Goal: Information Seeking & Learning: Compare options

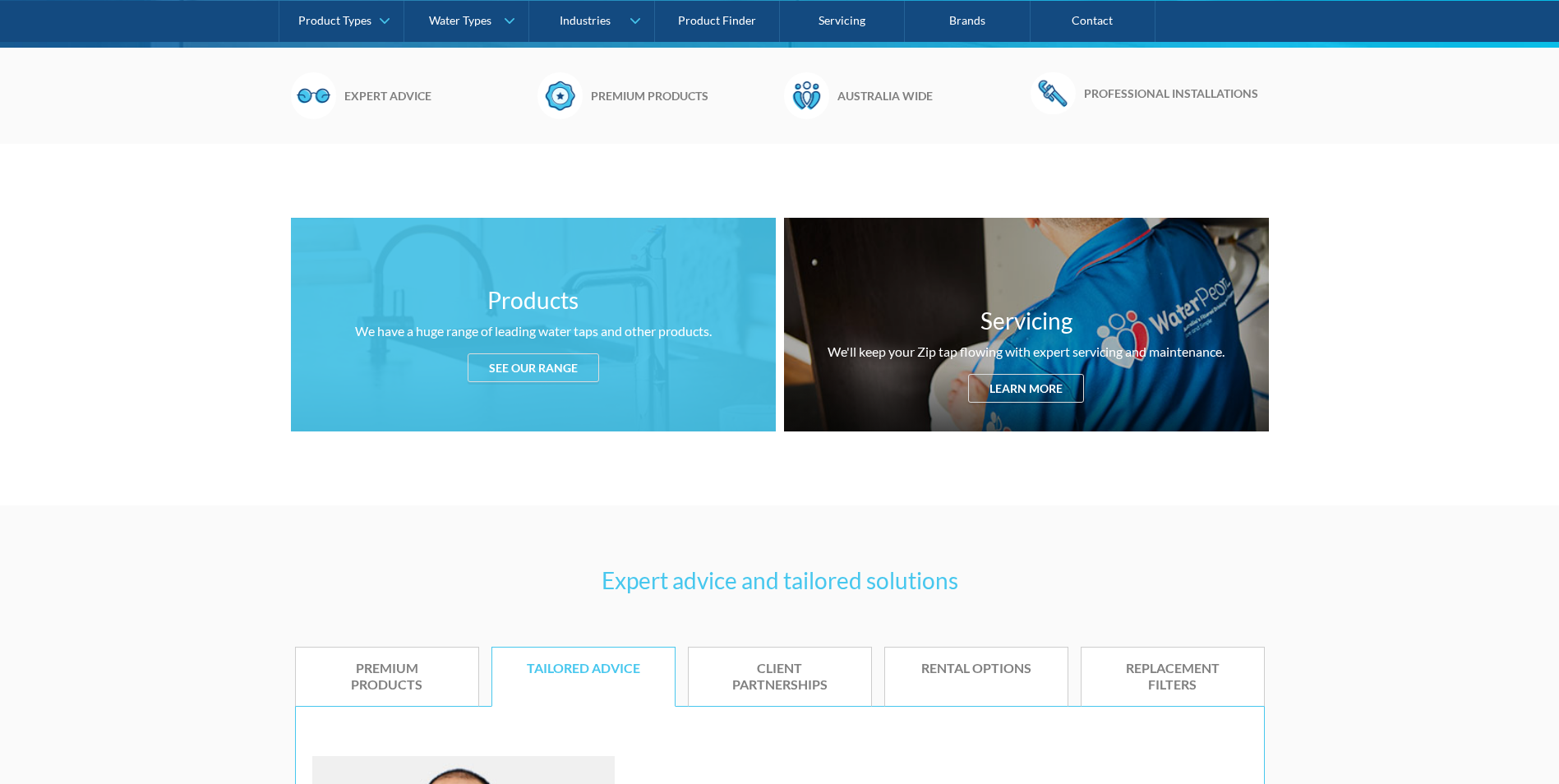
click at [497, 382] on div "Products We have a huge range of leading water taps and other products. See our…" at bounding box center [533, 325] width 484 height 213
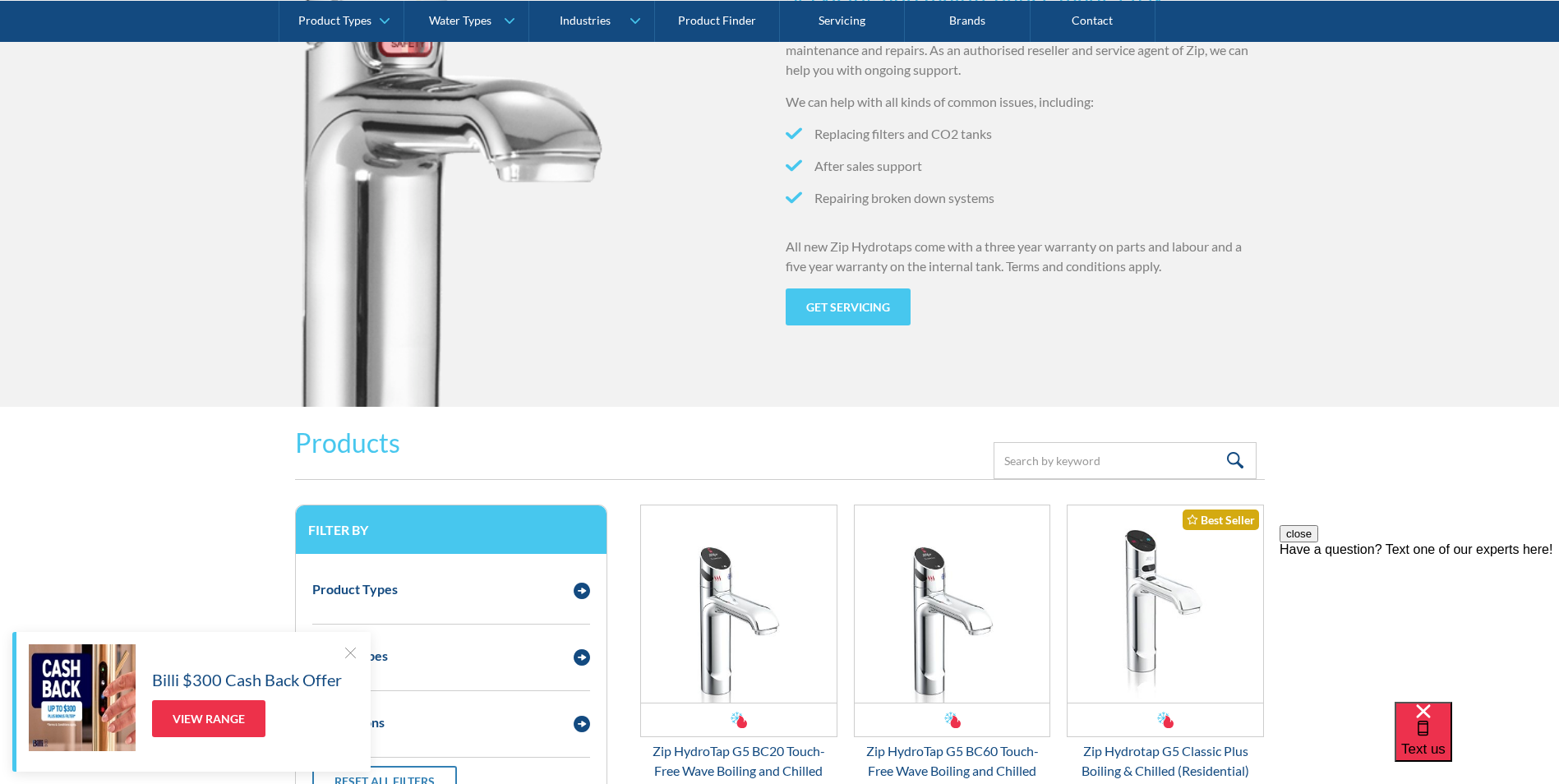
scroll to position [2010, 0]
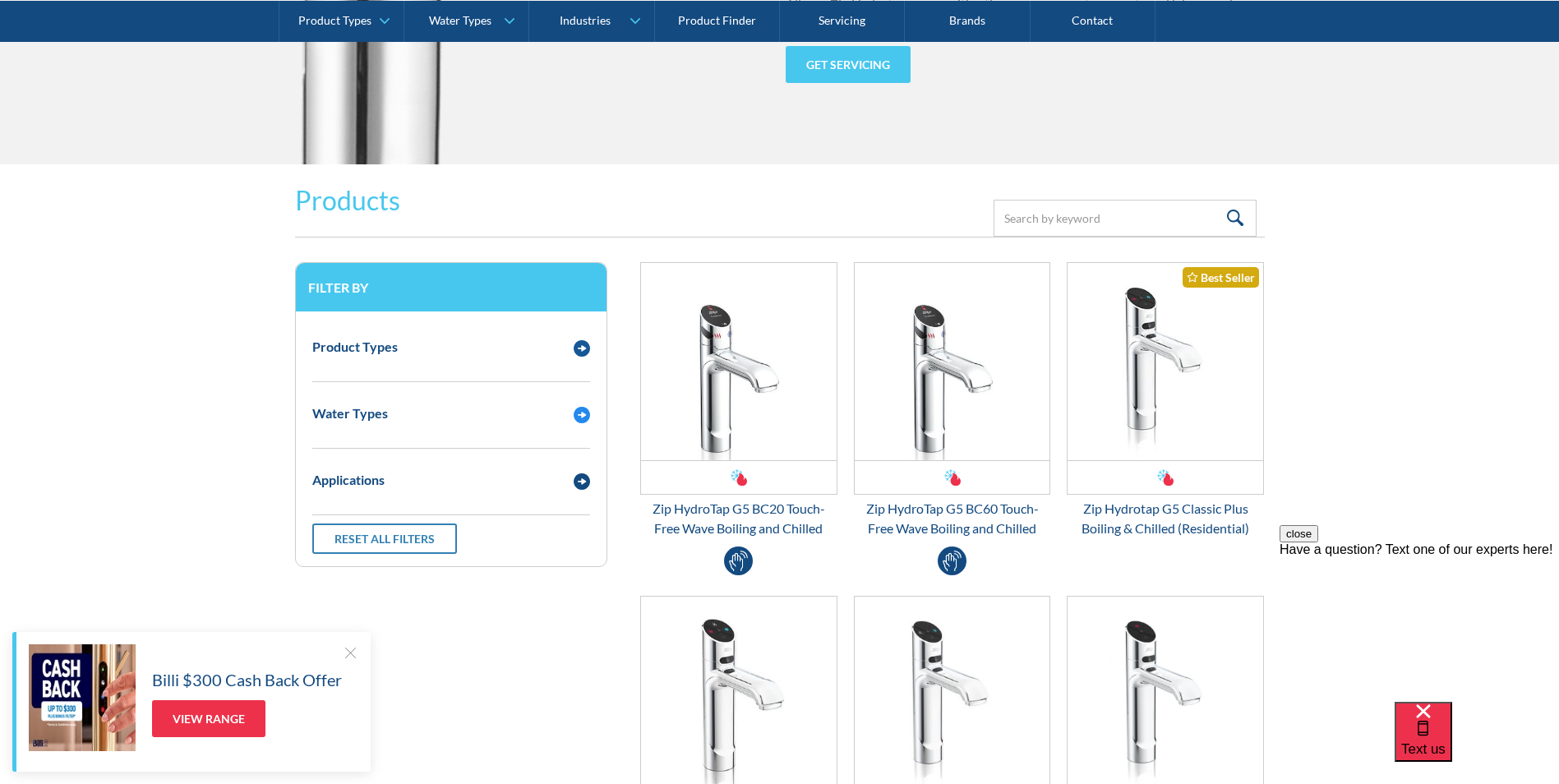
click at [507, 436] on div "Water Types Chilled Boiling Ambient Chilled & Boiling Chilled & Ambient Boiling…" at bounding box center [451, 419] width 278 height 59
click at [591, 418] on div "Email Form 3" at bounding box center [582, 412] width 33 height 20
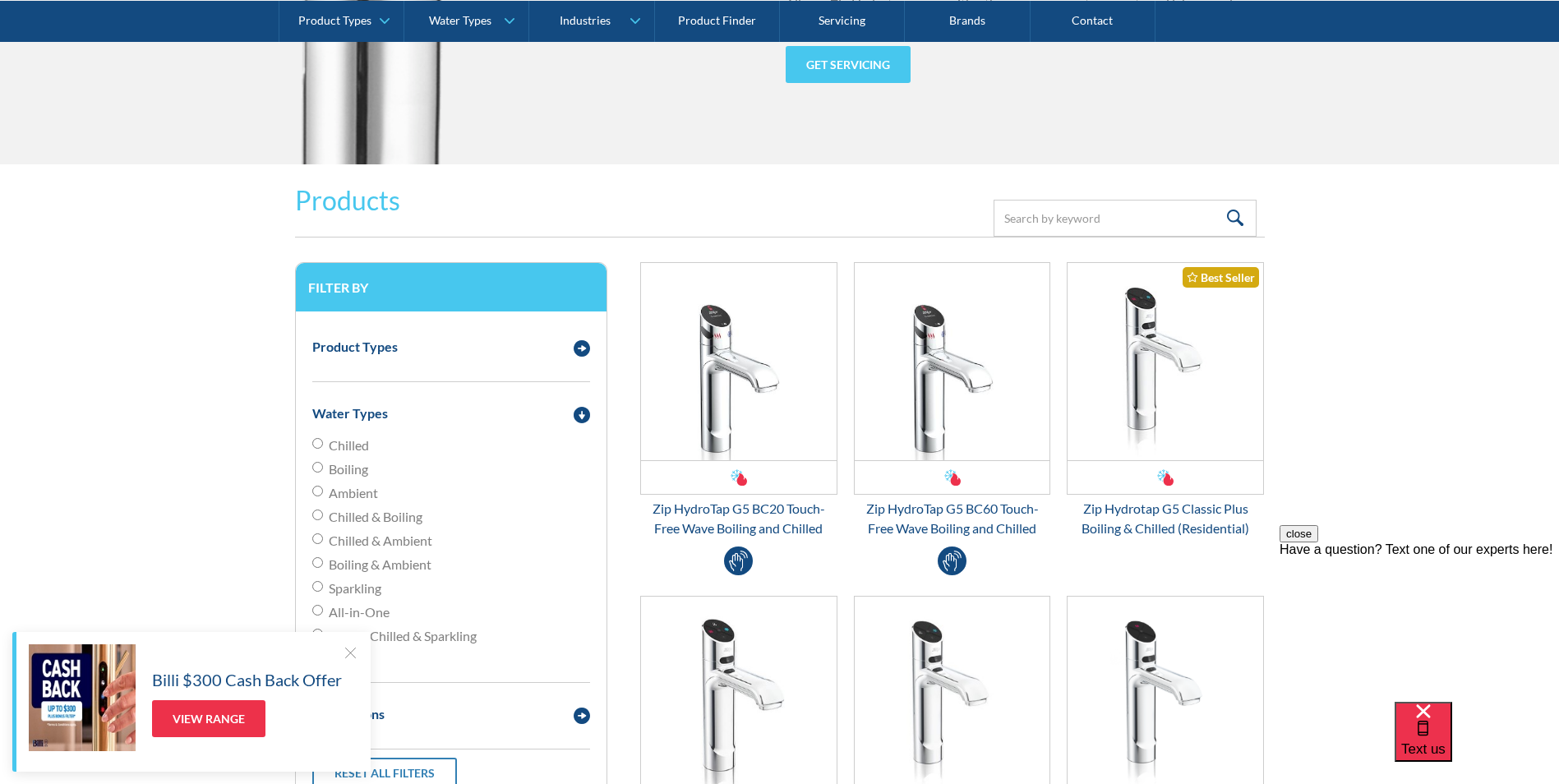
click at [370, 472] on label "Boiling" at bounding box center [451, 469] width 278 height 20
click at [323, 472] on input "Boiling" at bounding box center [317, 466] width 11 height 11
radio input "true"
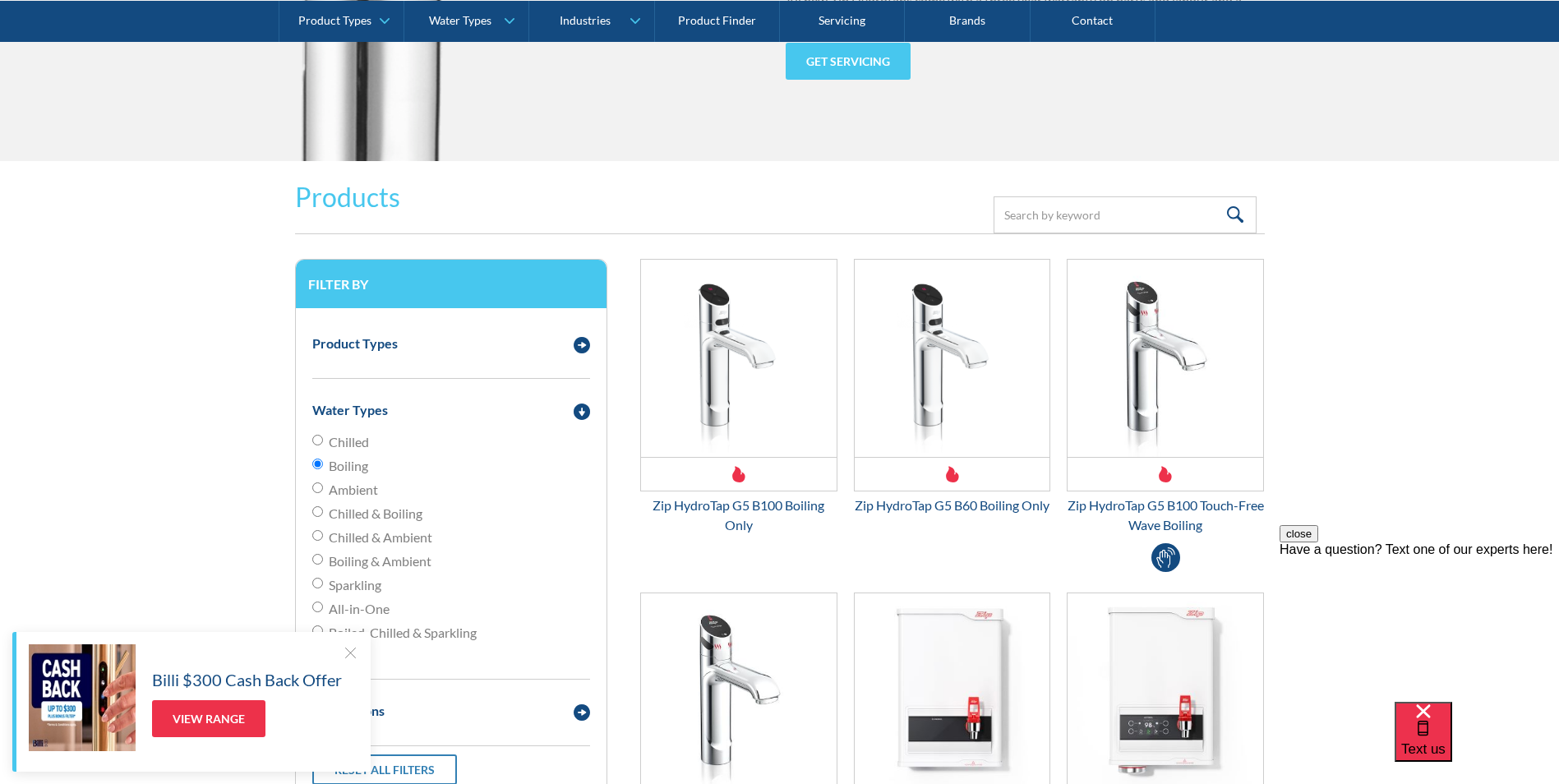
scroll to position [2010, 0]
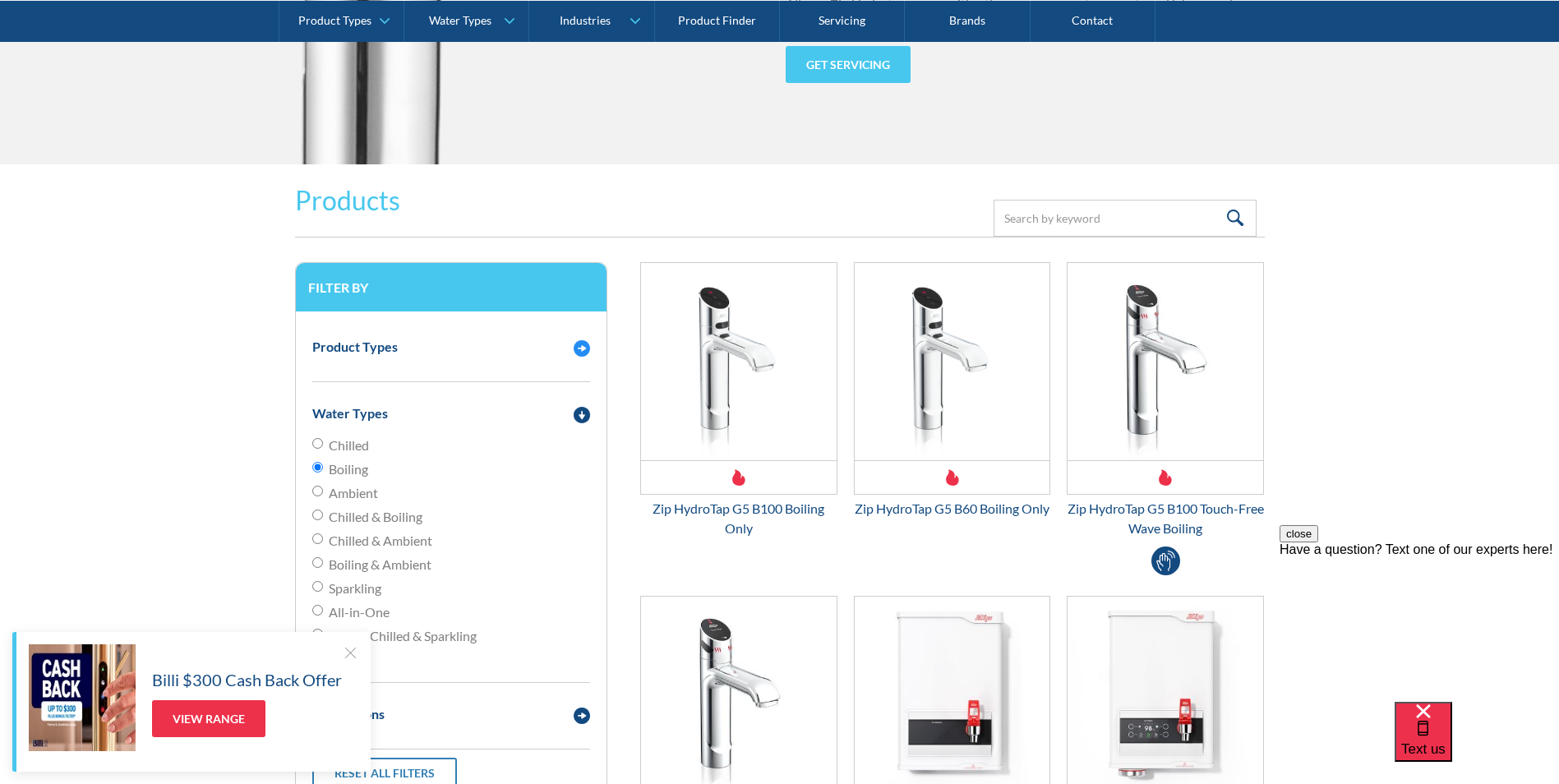
click at [500, 338] on div "Product Types" at bounding box center [434, 346] width 261 height 20
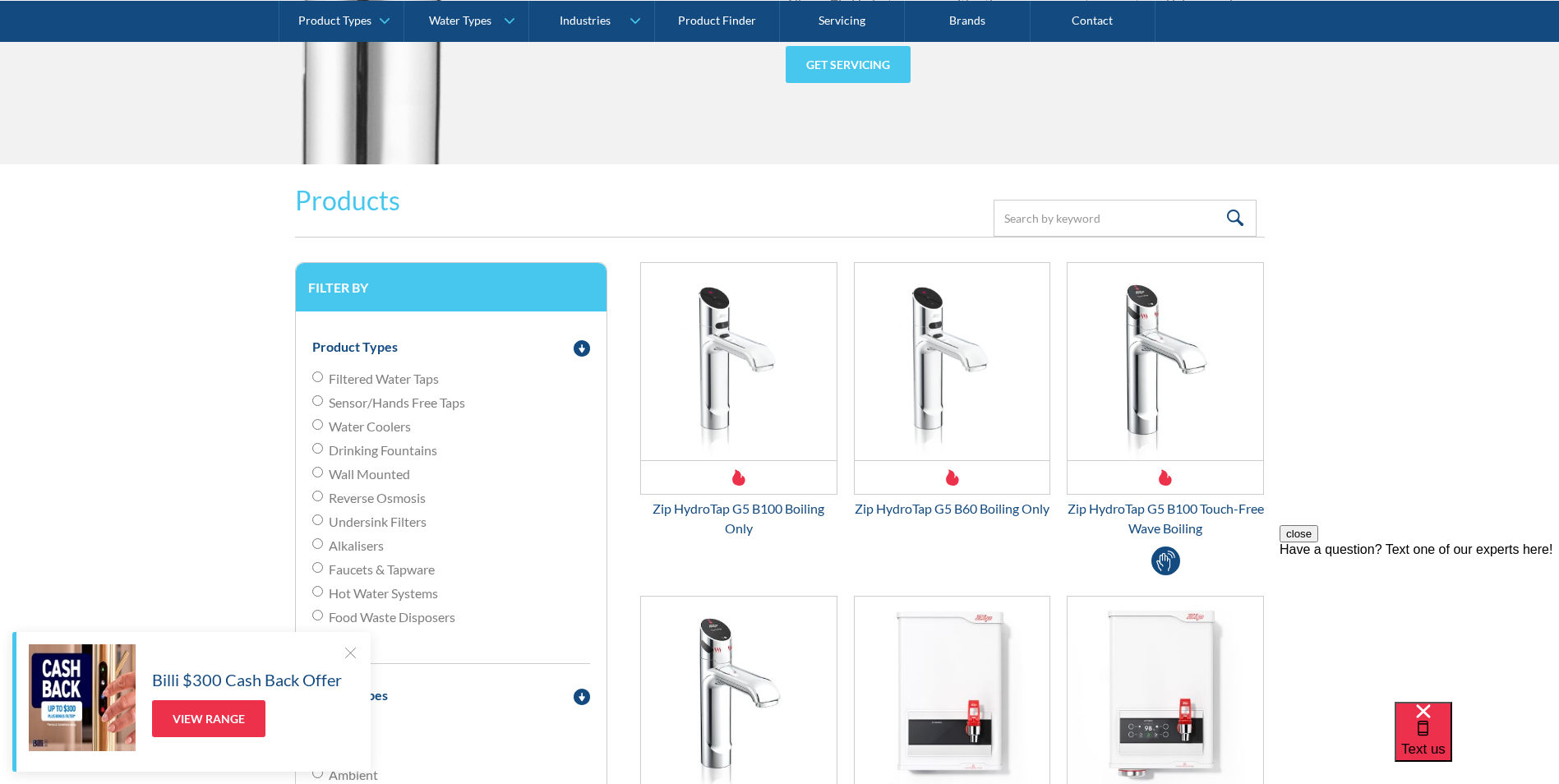
click at [329, 570] on span "Faucets & Tapware" at bounding box center [382, 569] width 106 height 20
click at [323, 570] on input "Faucets & Tapware" at bounding box center [317, 567] width 11 height 11
radio input "true"
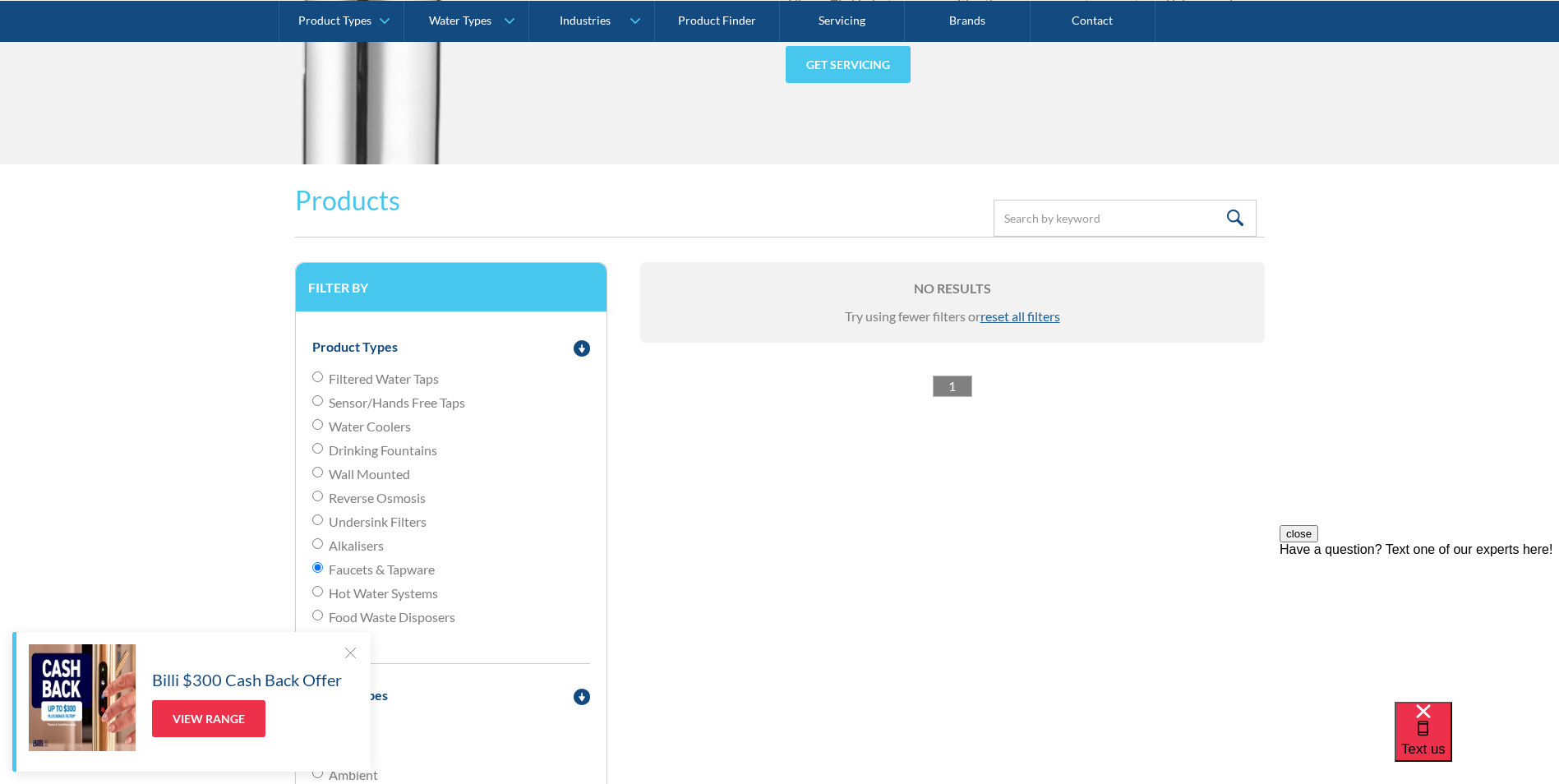
click at [313, 566] on input "Faucets & Tapware" at bounding box center [317, 567] width 11 height 11
click at [323, 569] on label "Faucets & Tapware" at bounding box center [451, 569] width 278 height 20
click at [323, 569] on input "Faucets & Tapware" at bounding box center [317, 567] width 11 height 11
click at [394, 596] on span "Hot Water Systems" at bounding box center [384, 593] width 110 height 20
click at [323, 596] on input "Hot Water Systems" at bounding box center [317, 591] width 11 height 11
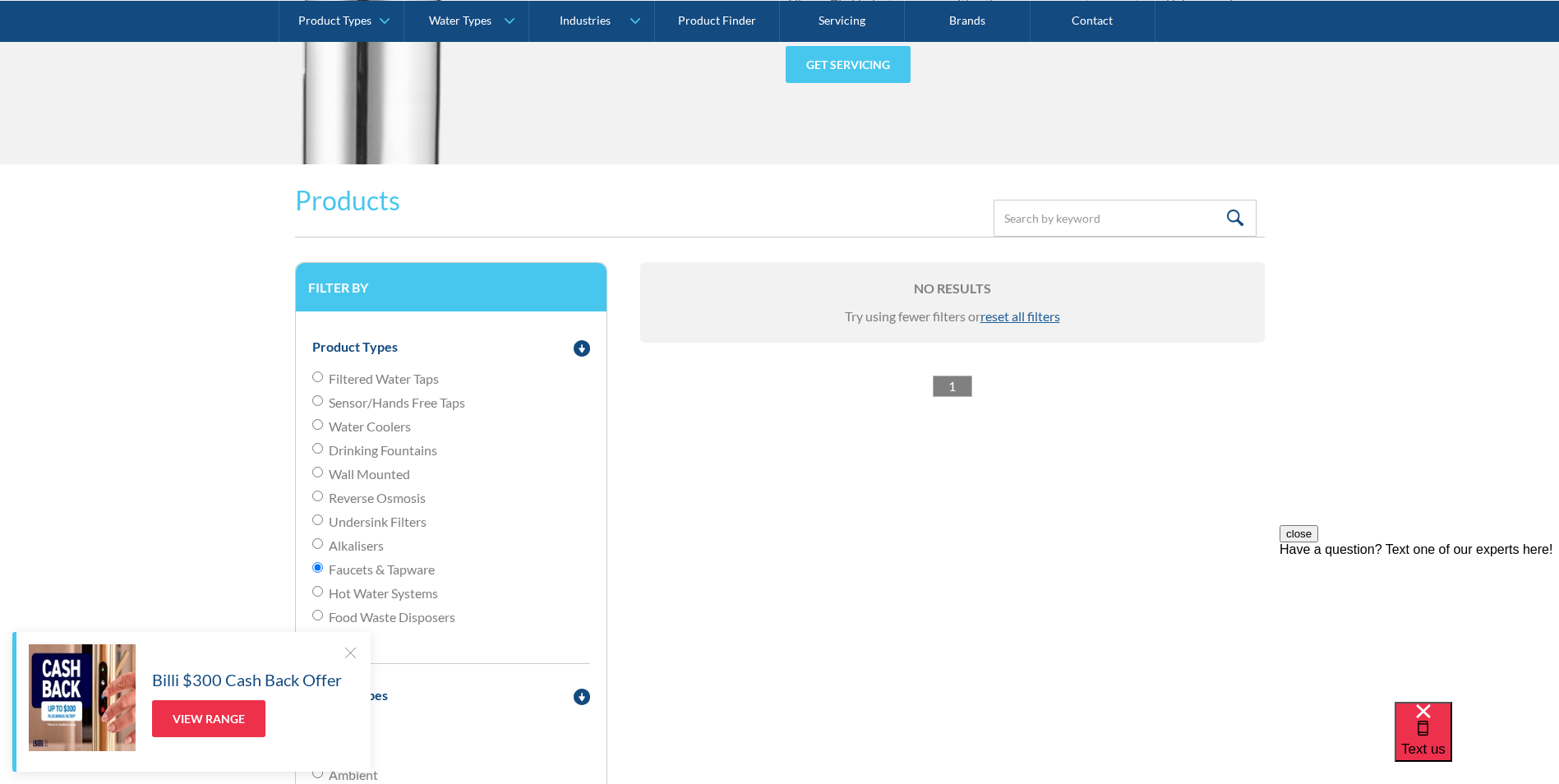
radio input "true"
click at [317, 592] on input "Hot Water Systems" at bounding box center [317, 591] width 11 height 11
click at [358, 594] on span "Hot Water Systems" at bounding box center [384, 593] width 110 height 20
click at [323, 594] on input "Hot Water Systems" at bounding box center [317, 591] width 11 height 11
click at [419, 376] on span "Filtered Water Taps" at bounding box center [384, 379] width 111 height 20
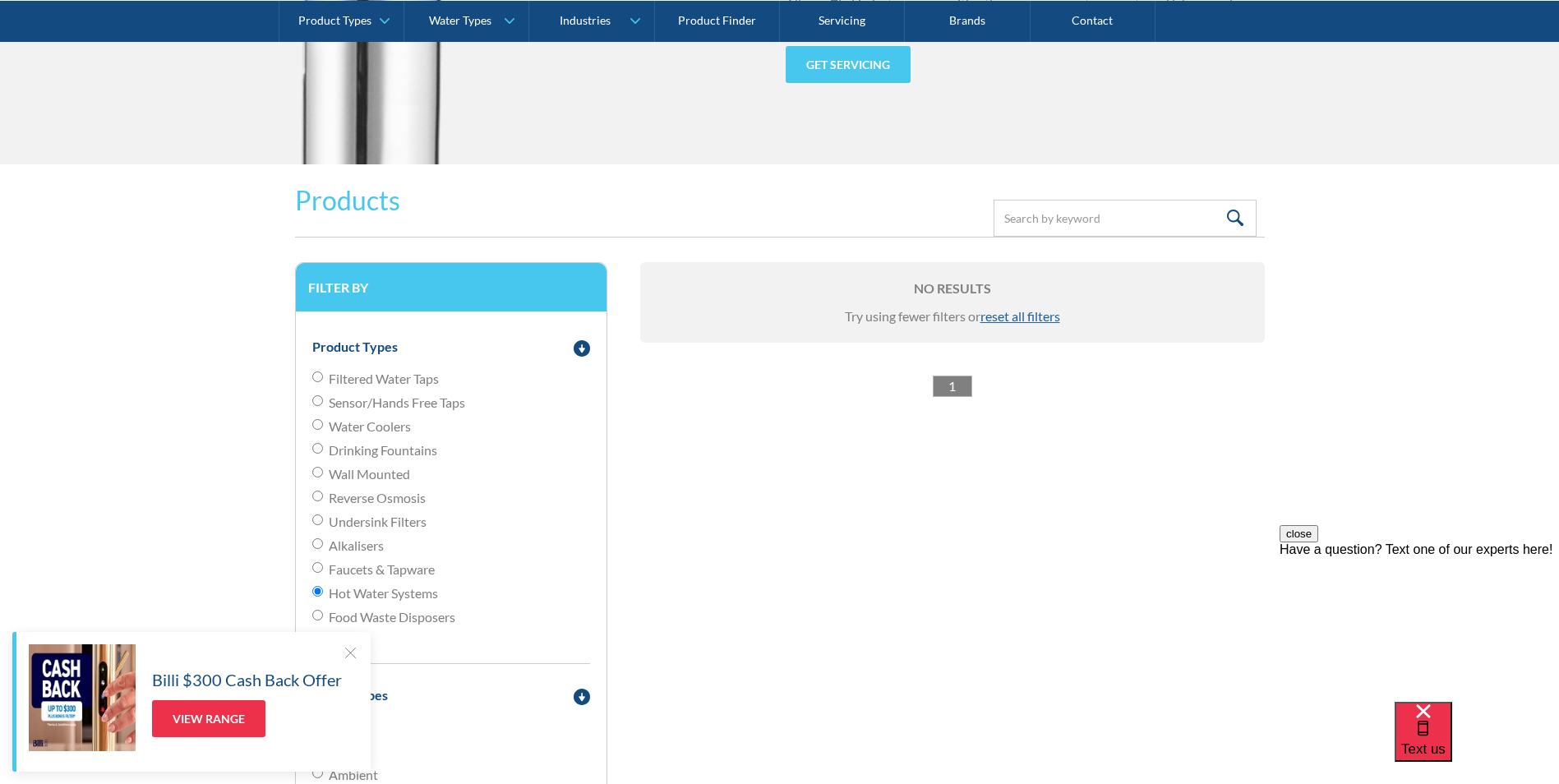
click at [323, 376] on input "Filtered Water Taps" at bounding box center [317, 376] width 11 height 11
radio input "true"
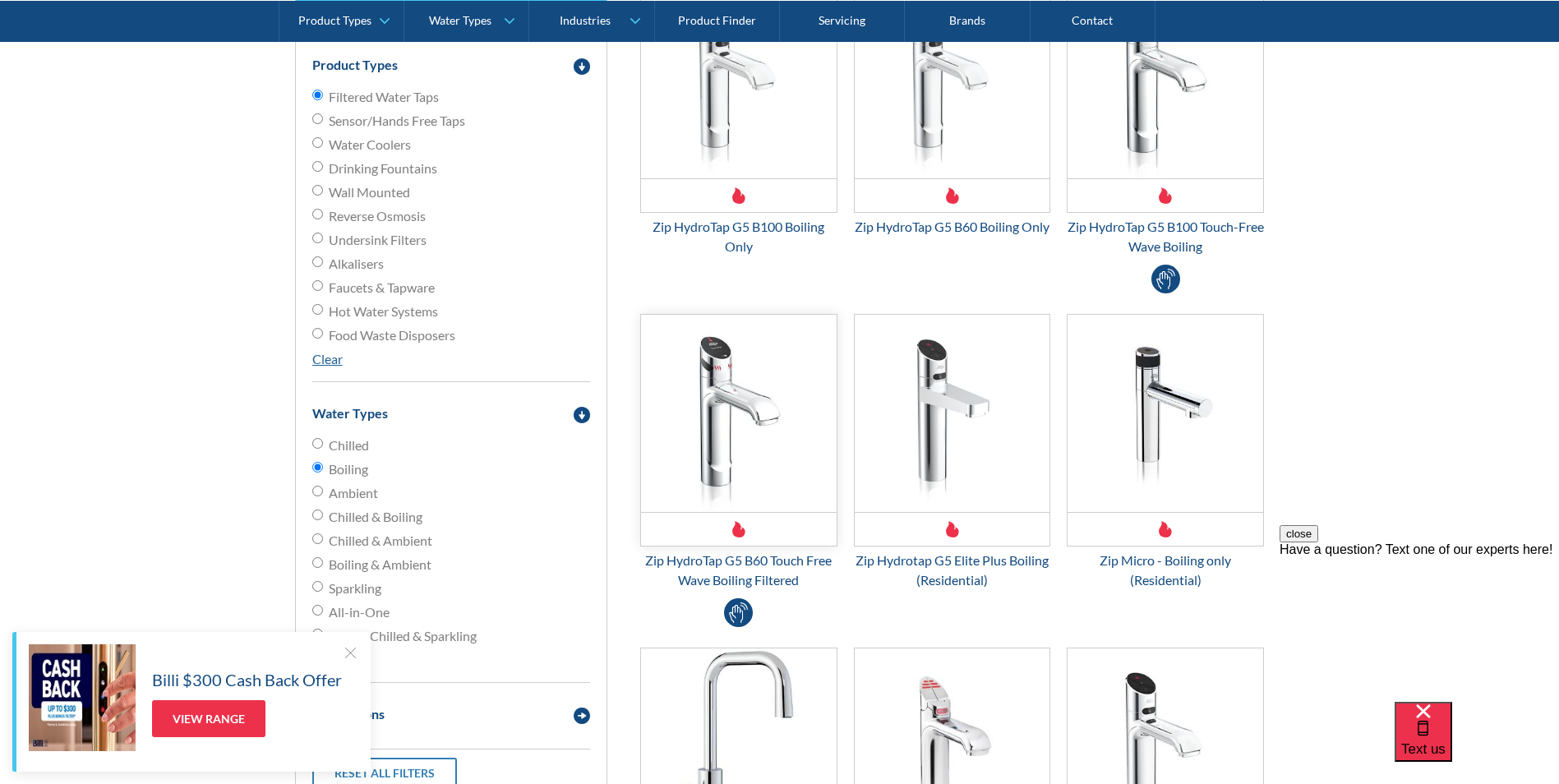
scroll to position [2257, 0]
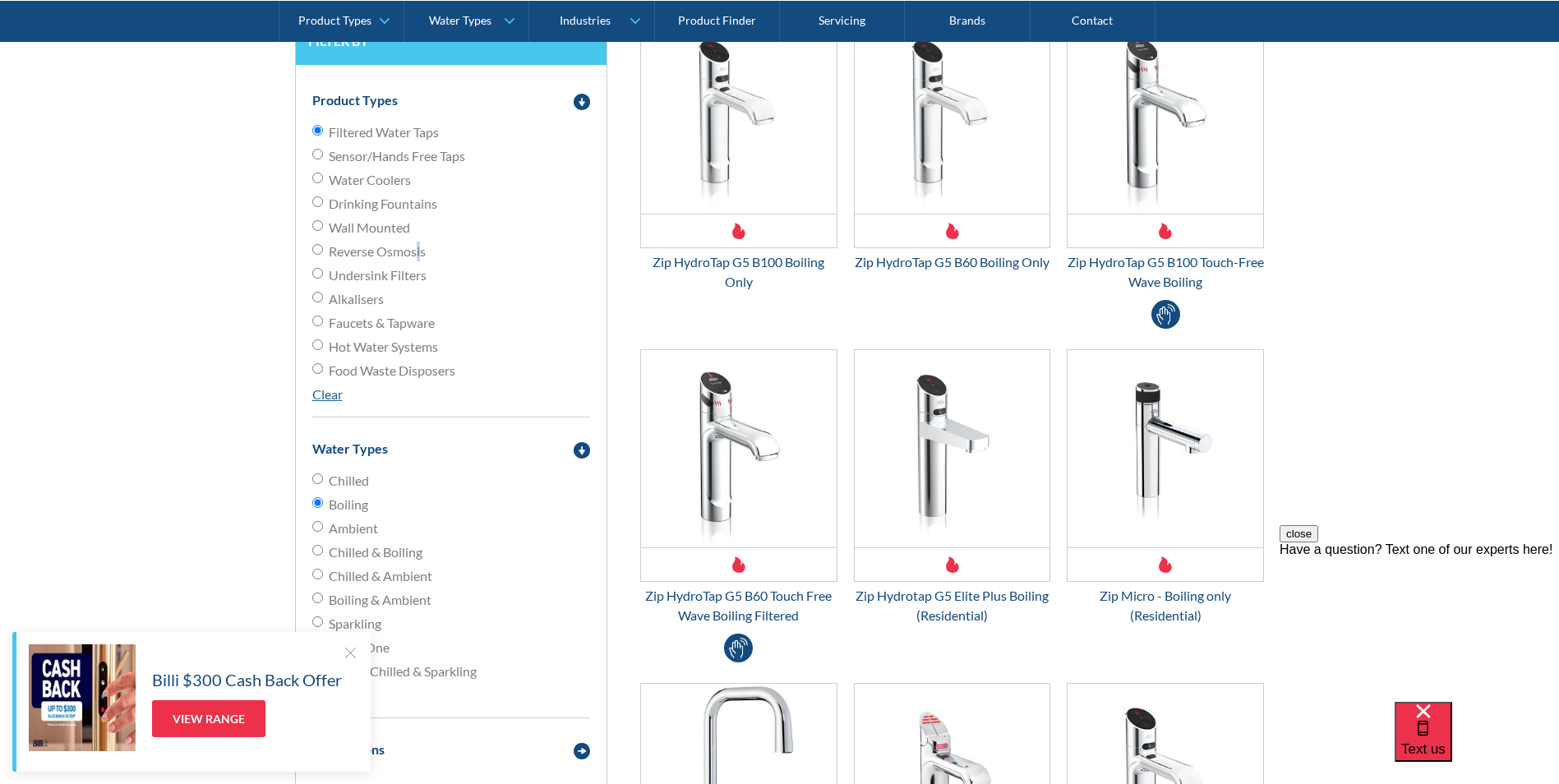
click at [418, 249] on span "Reverse Osmosis" at bounding box center [377, 251] width 97 height 20
drag, startPoint x: 418, startPoint y: 249, endPoint x: 390, endPoint y: 256, distance: 28.9
click at [390, 256] on span "Reverse Osmosis" at bounding box center [377, 251] width 97 height 20
click at [323, 255] on input "Reverse Osmosis" at bounding box center [317, 249] width 11 height 11
radio input "true"
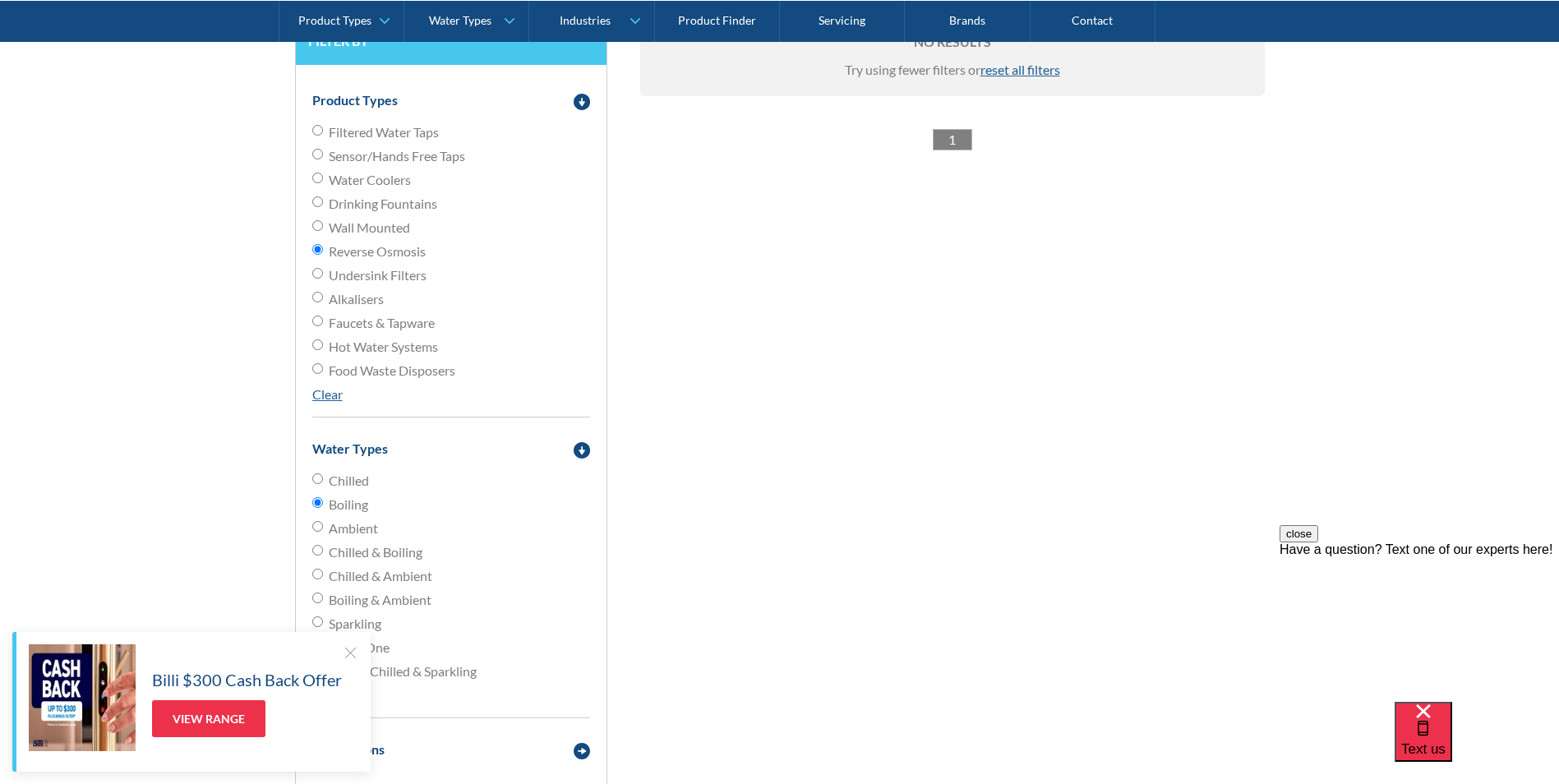
click at [367, 275] on span "Undersink Filters" at bounding box center [378, 275] width 98 height 20
click at [323, 275] on input "Undersink Filters" at bounding box center [317, 273] width 11 height 11
radio input "true"
click at [360, 292] on span "Alkalisers" at bounding box center [356, 299] width 55 height 20
click at [323, 292] on input "Alkalisers" at bounding box center [317, 297] width 11 height 11
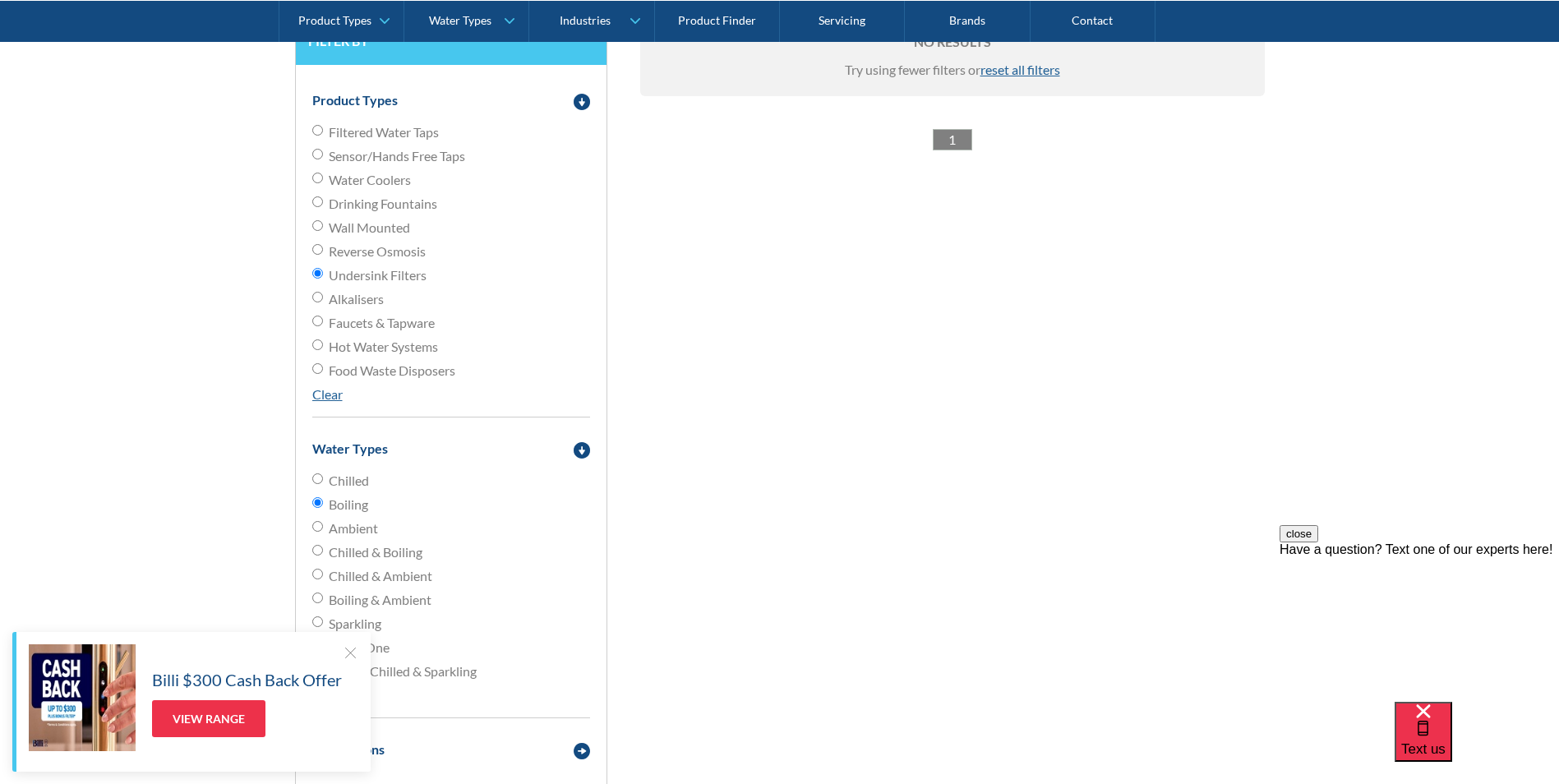
radio input "true"
click at [358, 325] on span "Faucets & Tapware" at bounding box center [382, 323] width 106 height 20
click at [323, 325] on input "Faucets & Tapware" at bounding box center [317, 320] width 11 height 11
radio input "true"
click at [357, 344] on span "Hot Water Systems" at bounding box center [384, 347] width 110 height 20
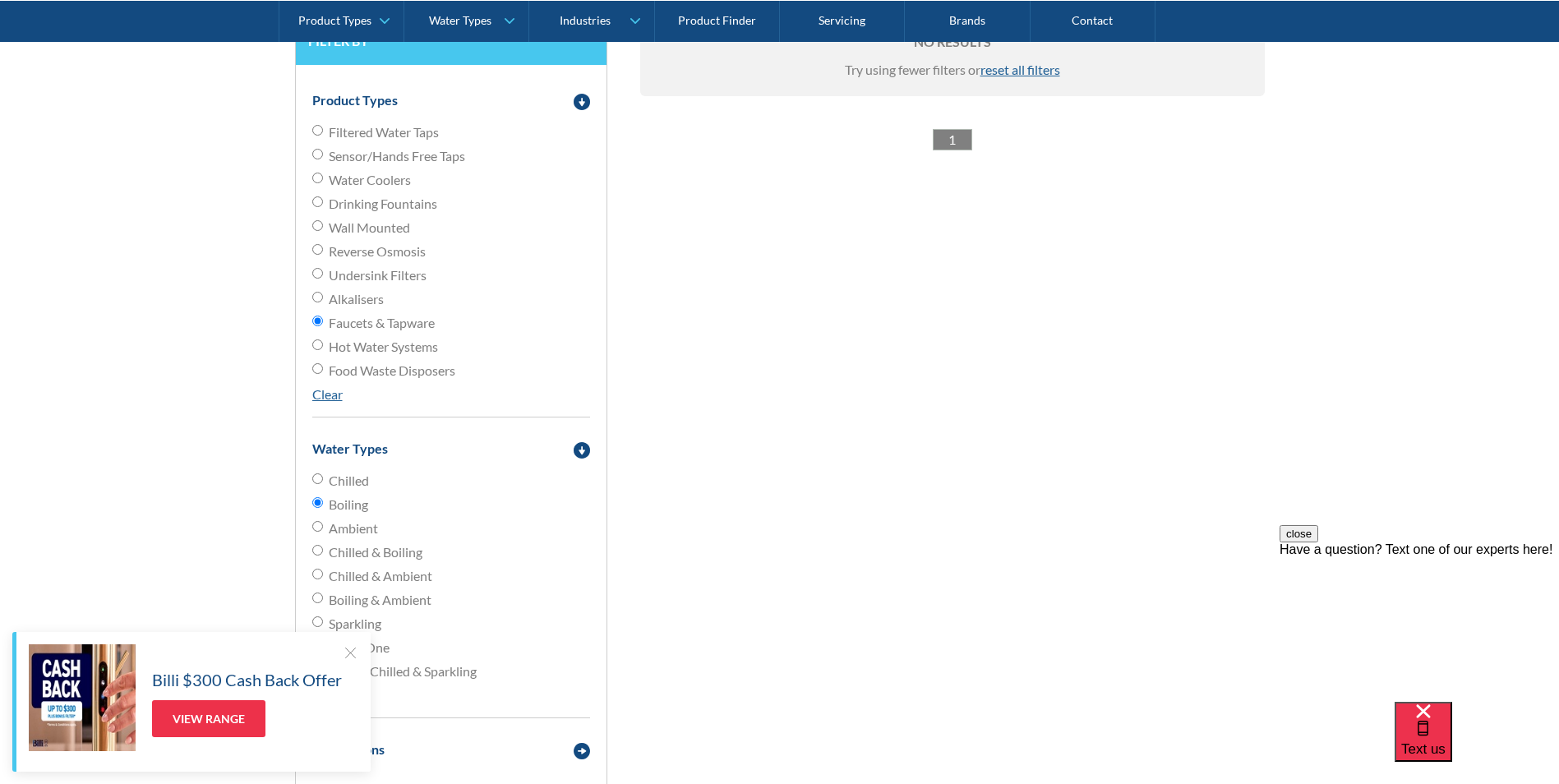
click at [323, 344] on input "Hot Water Systems" at bounding box center [317, 344] width 11 height 11
radio input "true"
click at [354, 367] on span "Food Waste Disposers" at bounding box center [392, 370] width 127 height 20
click at [323, 367] on input "Food Waste Disposers" at bounding box center [317, 368] width 11 height 11
click at [335, 397] on link "Clear" at bounding box center [328, 394] width 31 height 15
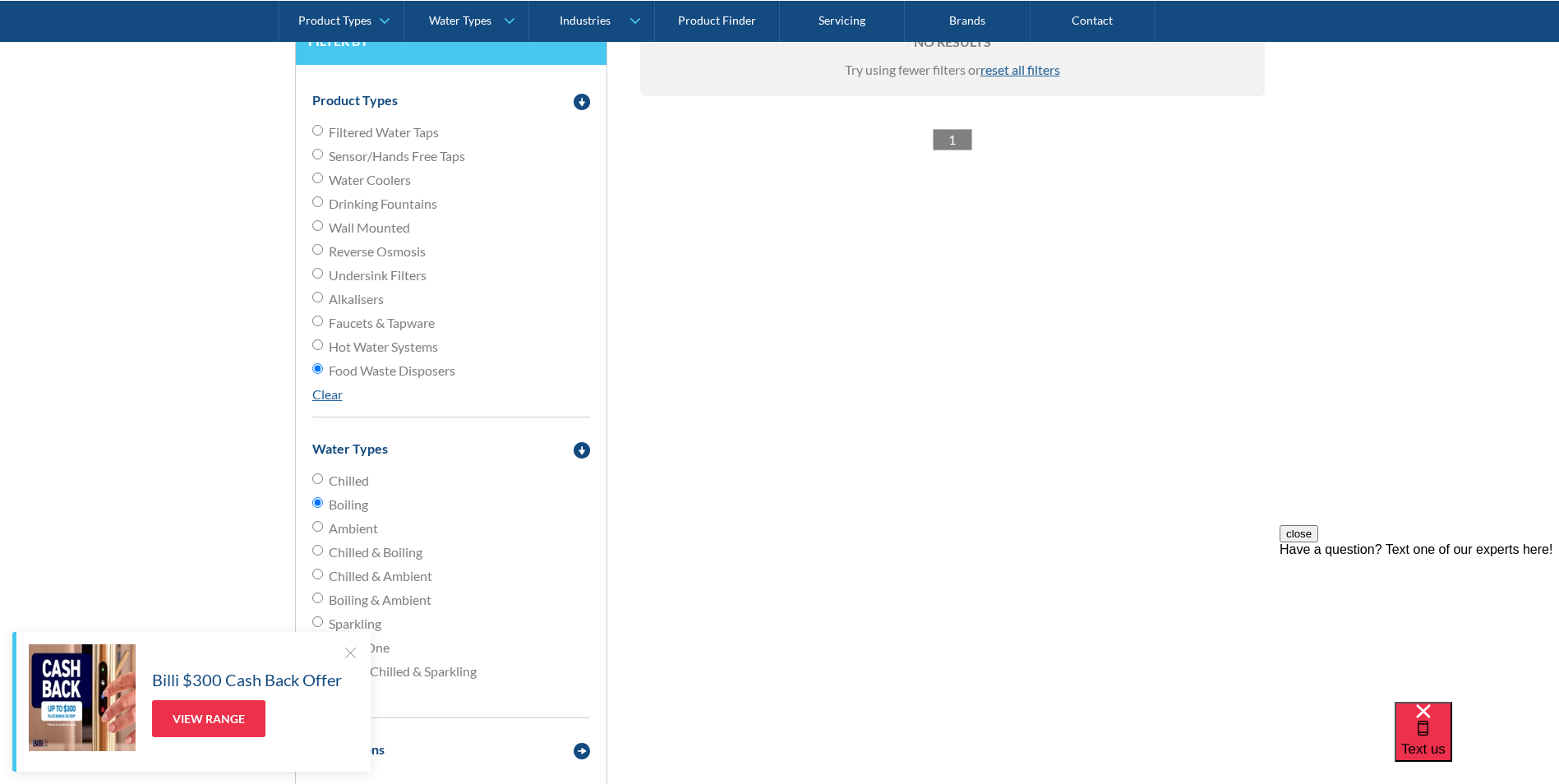
radio input "false"
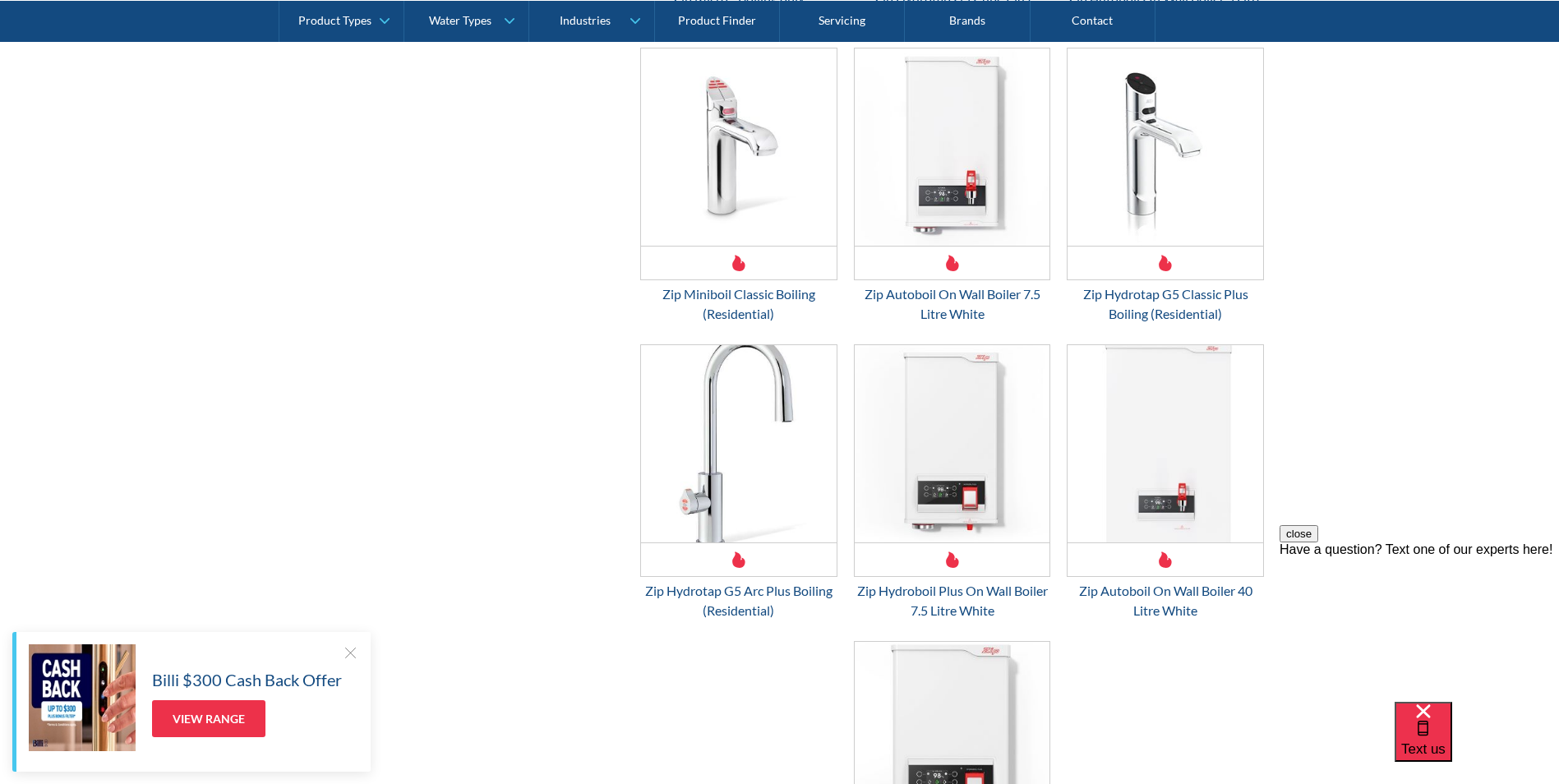
scroll to position [3406, 0]
